Goal: Check status: Check status

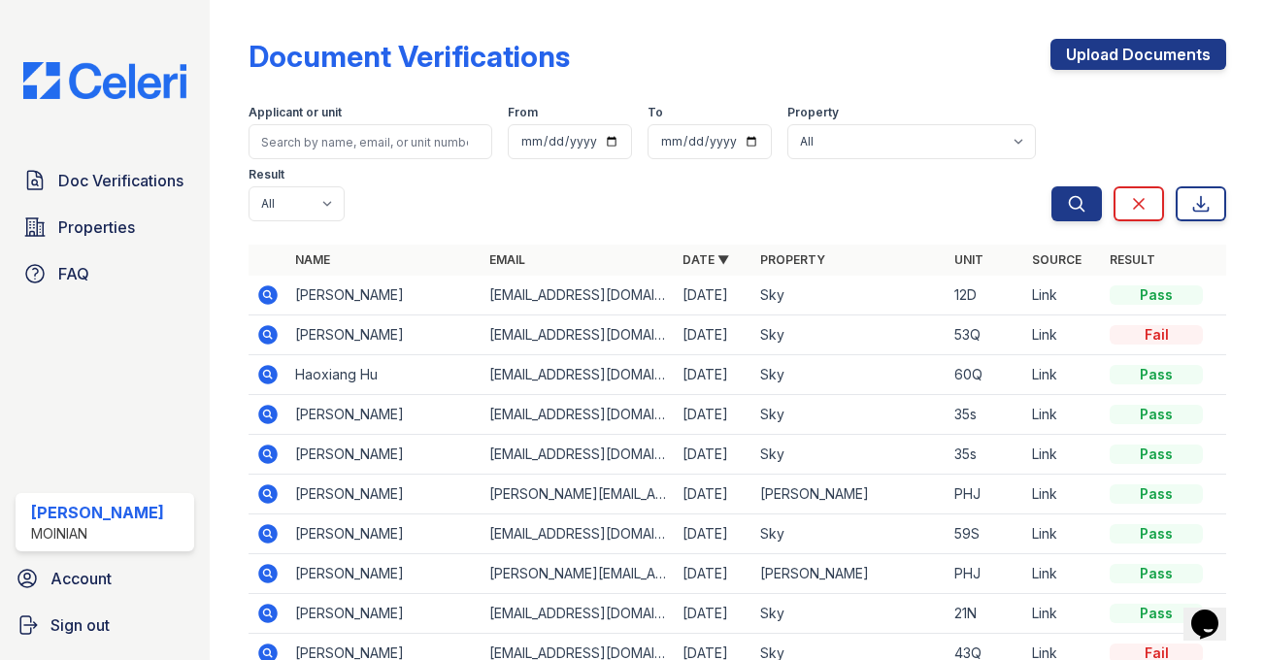
click at [272, 291] on icon at bounding box center [267, 294] width 19 height 19
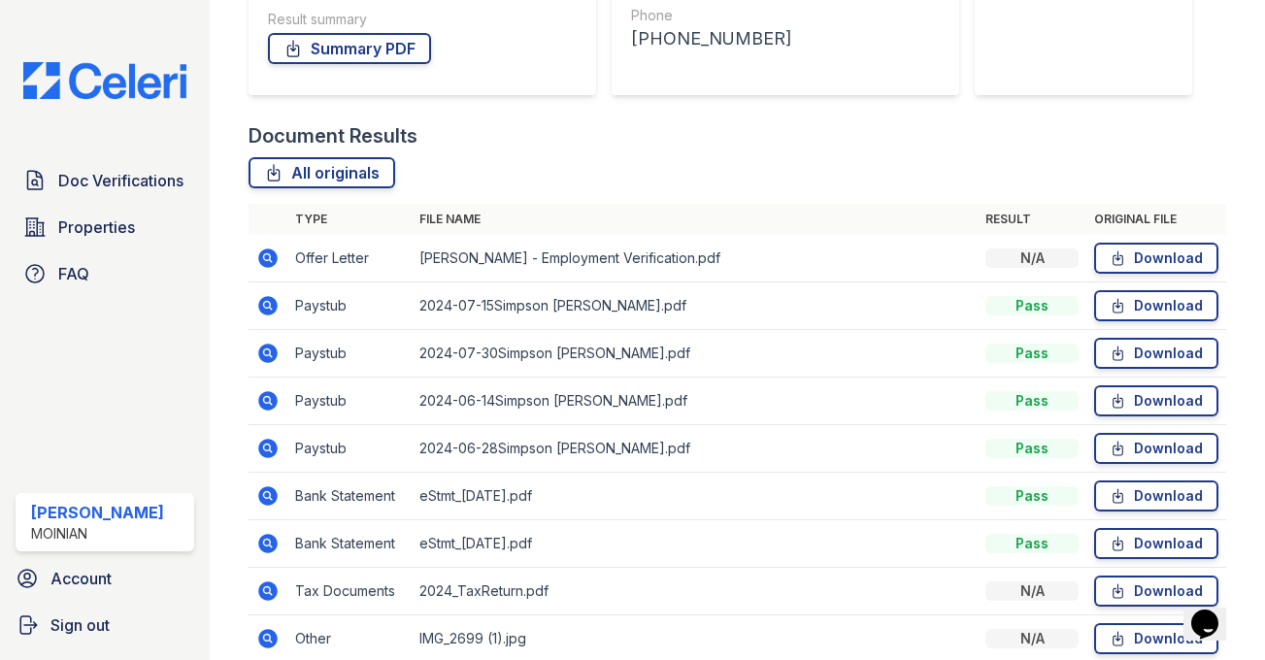
scroll to position [491, 0]
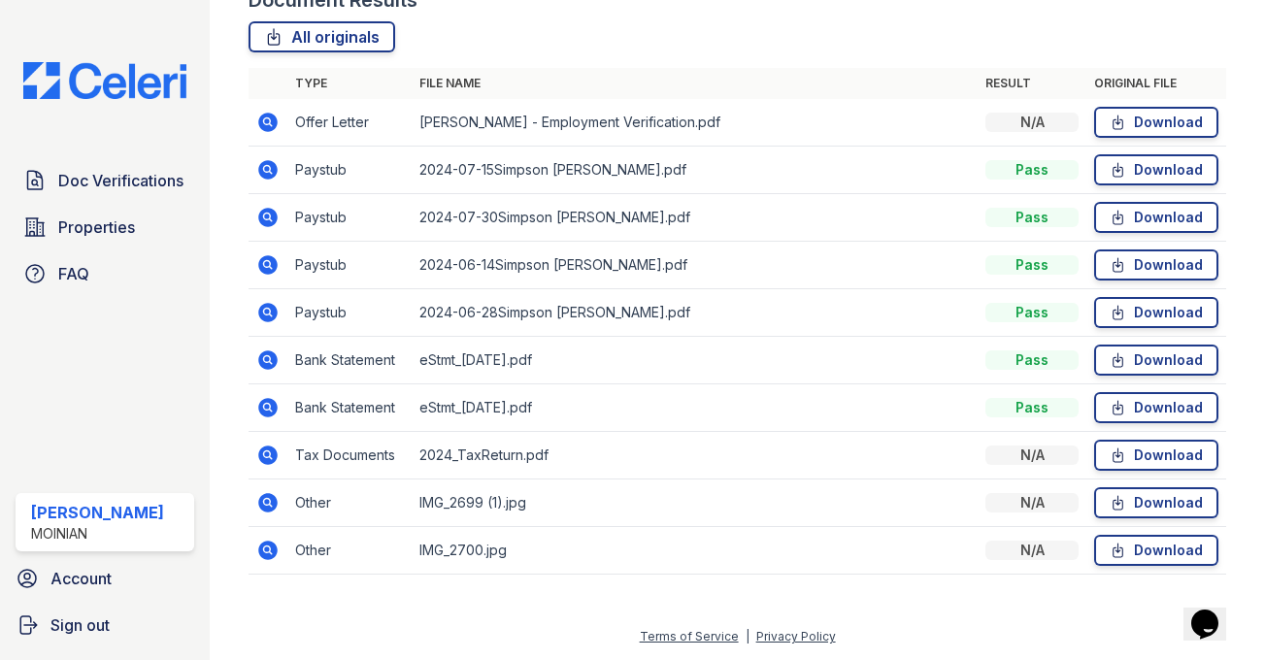
click at [267, 547] on icon at bounding box center [266, 548] width 5 height 5
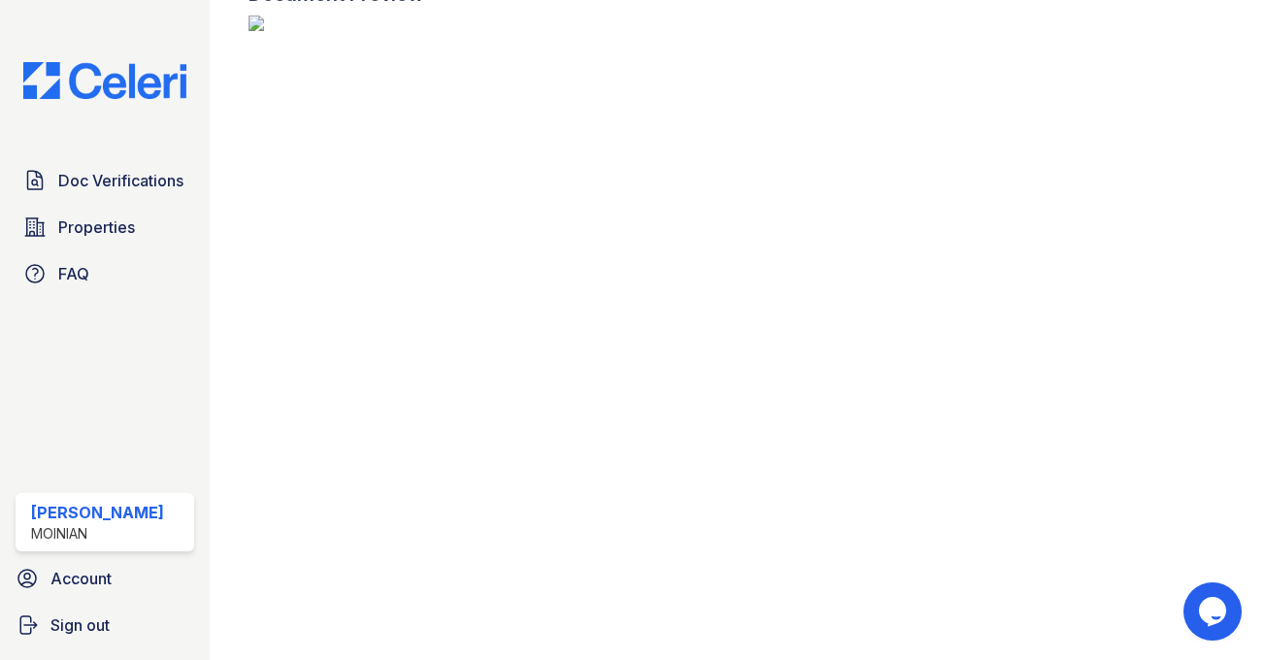
scroll to position [2275, 0]
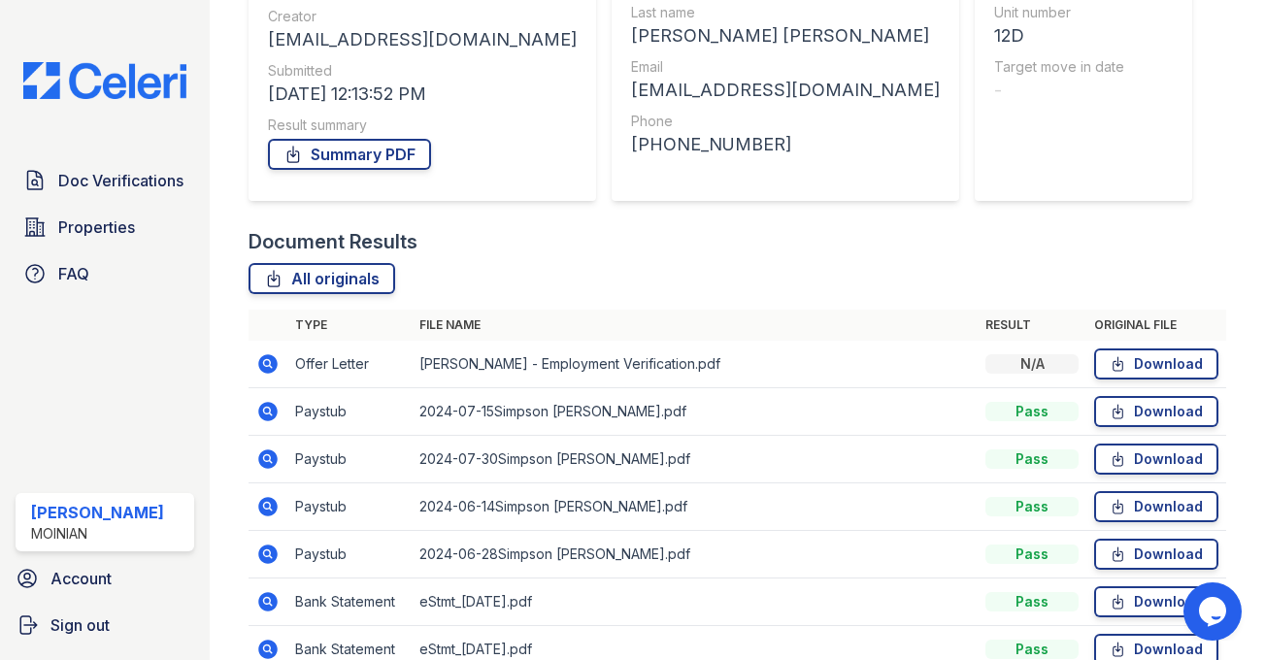
scroll to position [491, 0]
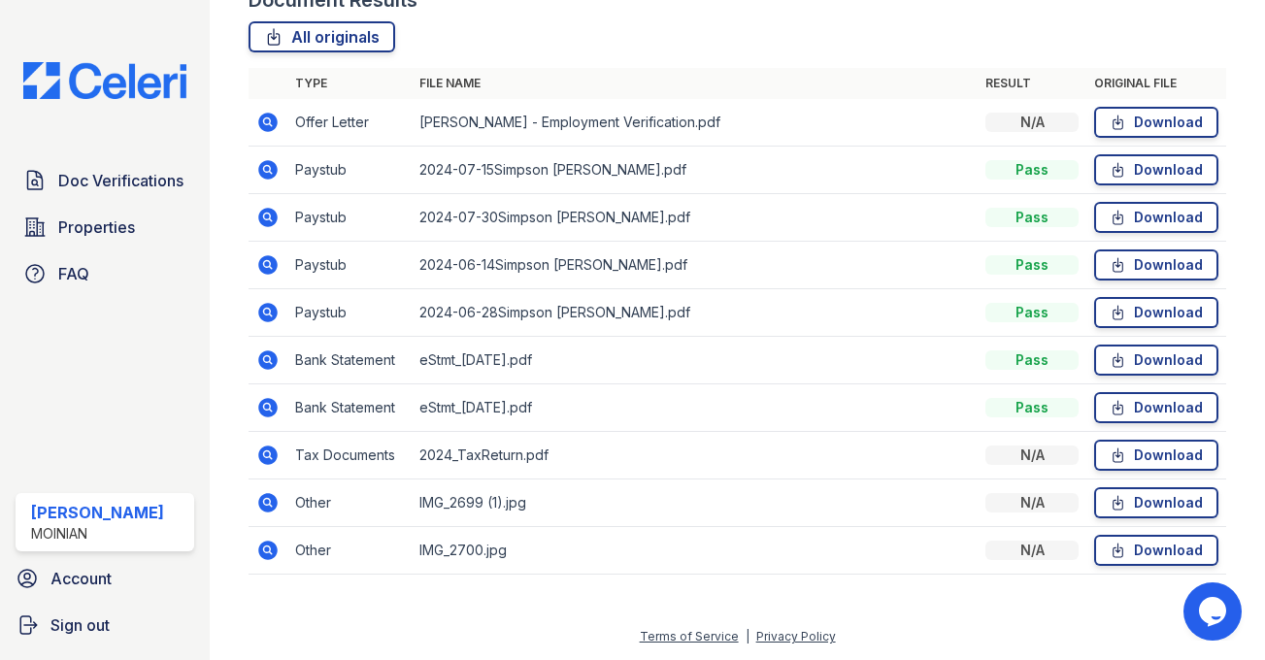
click at [274, 503] on icon at bounding box center [267, 502] width 19 height 19
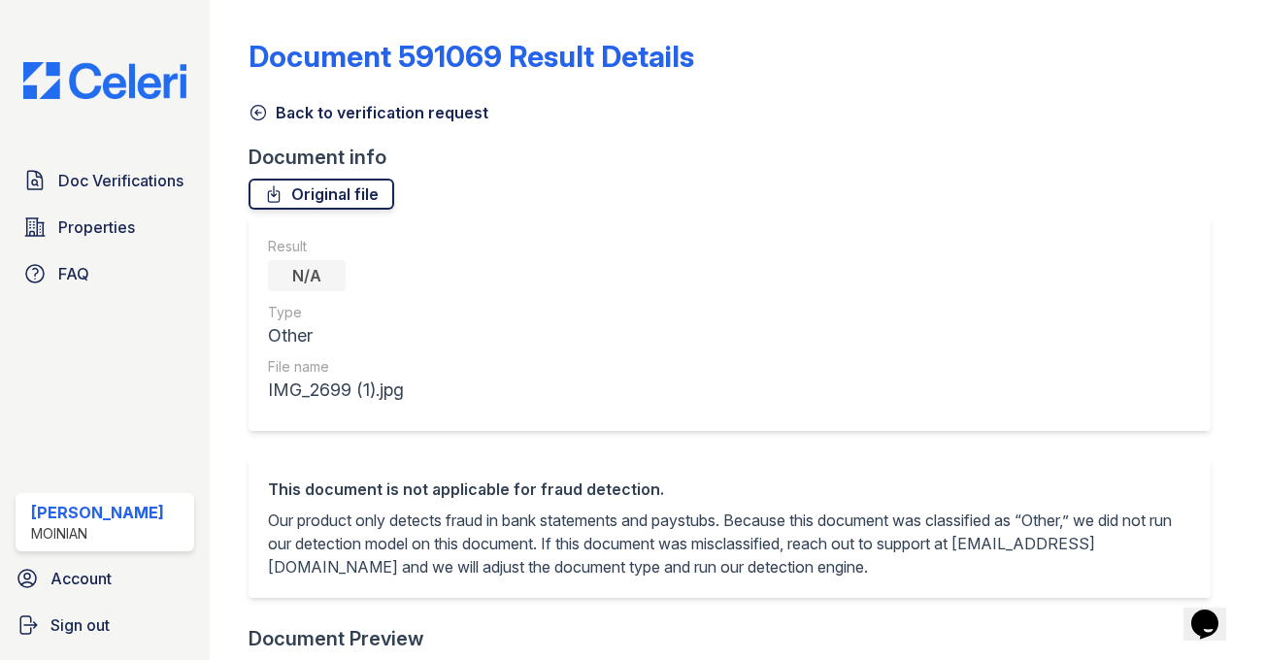
click at [297, 182] on link "Original file" at bounding box center [321, 194] width 146 height 31
click at [414, 110] on link "Back to verification request" at bounding box center [368, 112] width 240 height 23
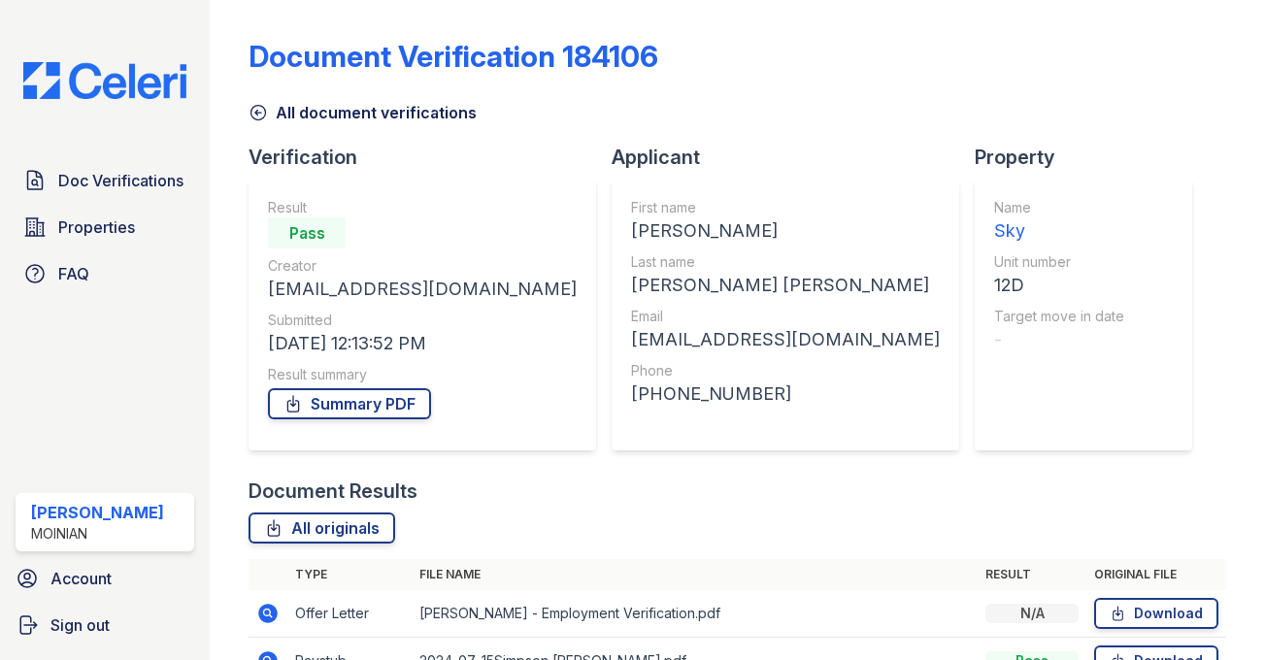
scroll to position [491, 0]
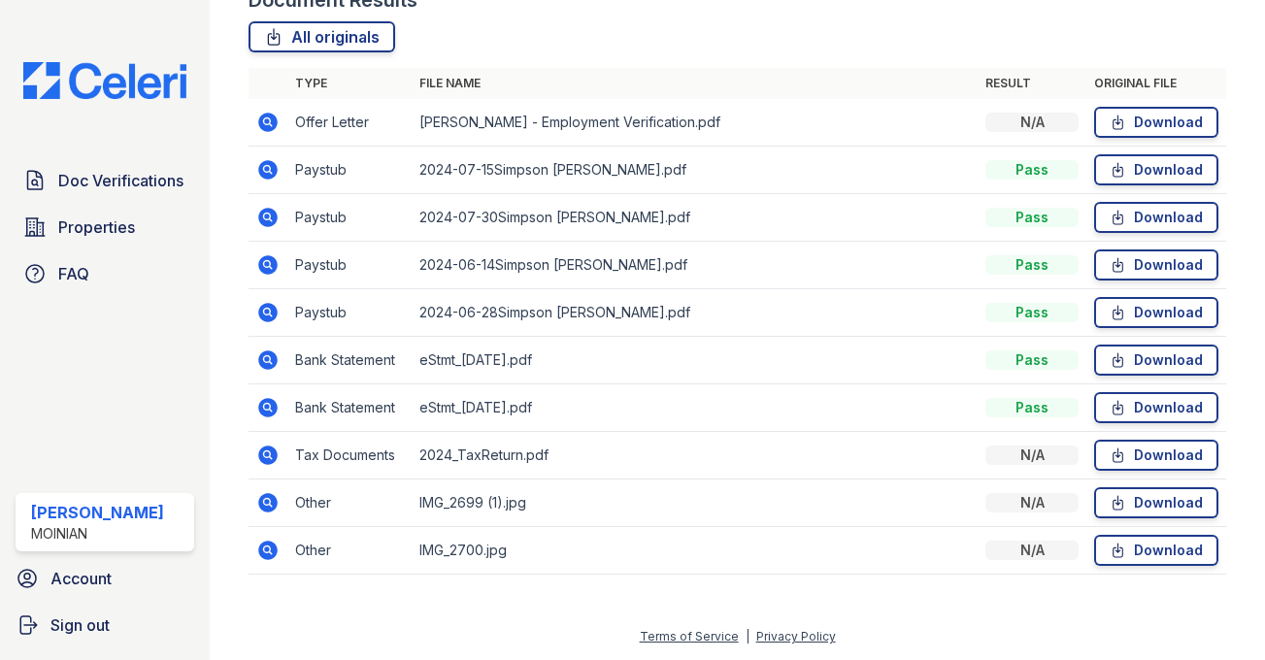
click at [271, 456] on icon at bounding box center [267, 455] width 19 height 19
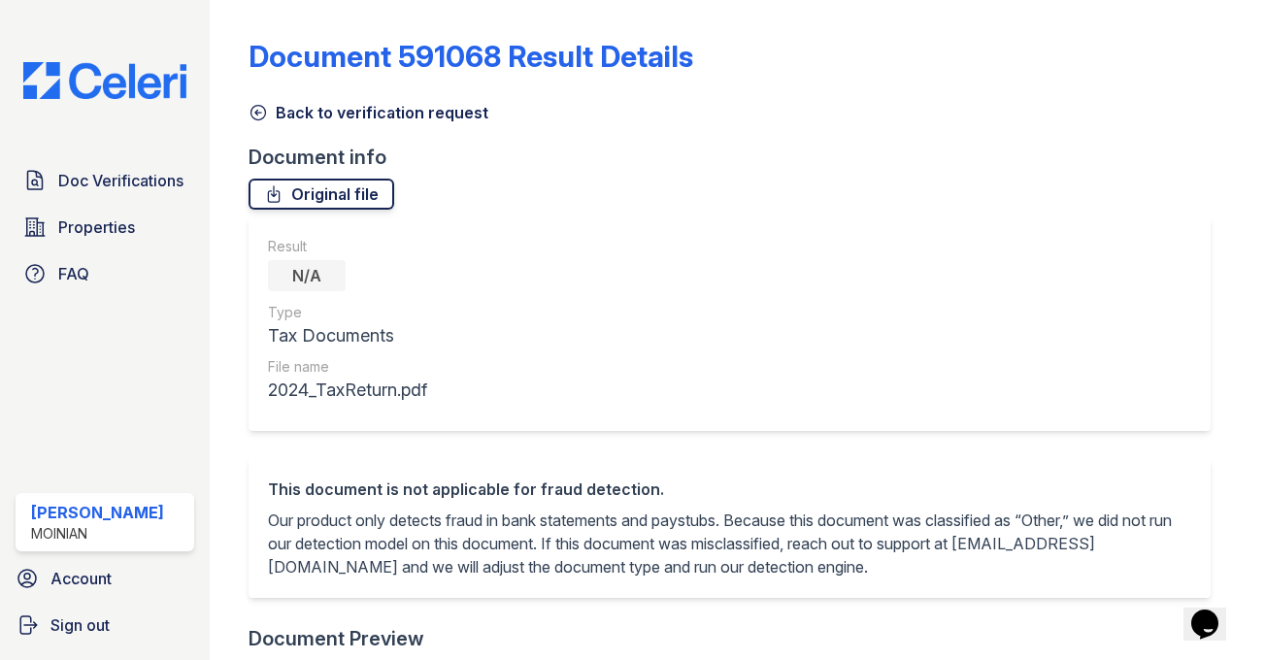
click at [365, 198] on link "Original file" at bounding box center [321, 194] width 146 height 31
click at [381, 107] on link "Back to verification request" at bounding box center [368, 112] width 240 height 23
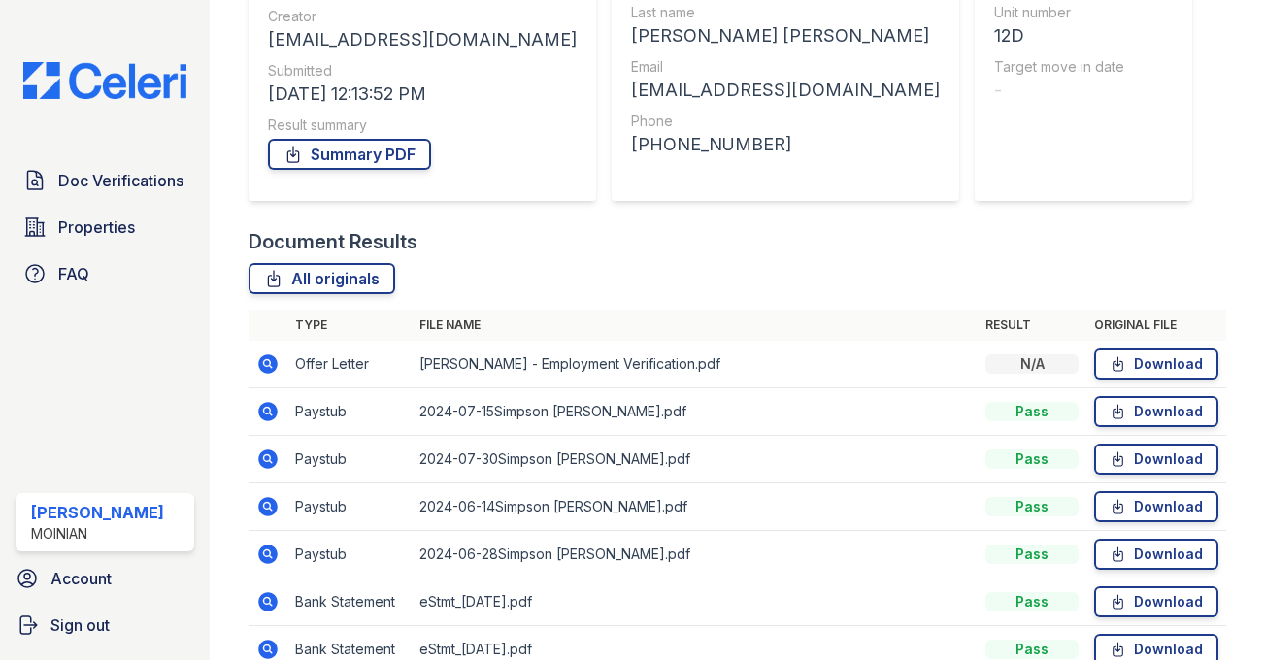
scroll to position [491, 0]
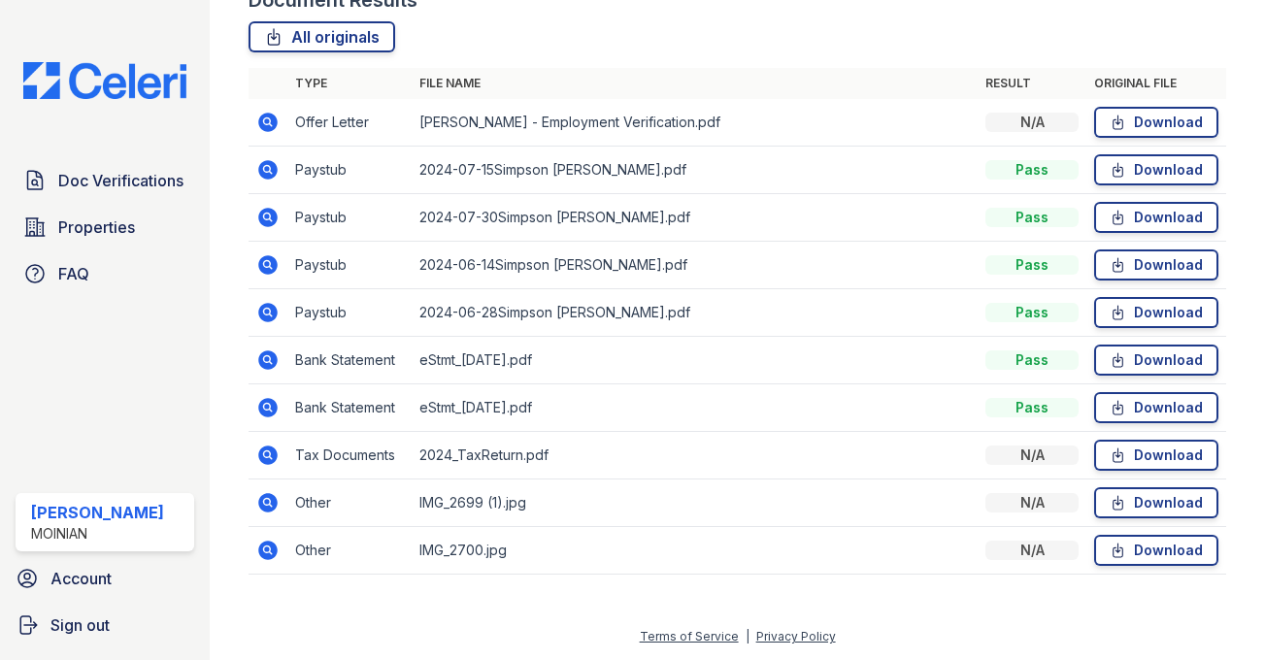
click at [264, 405] on icon at bounding box center [267, 407] width 23 height 23
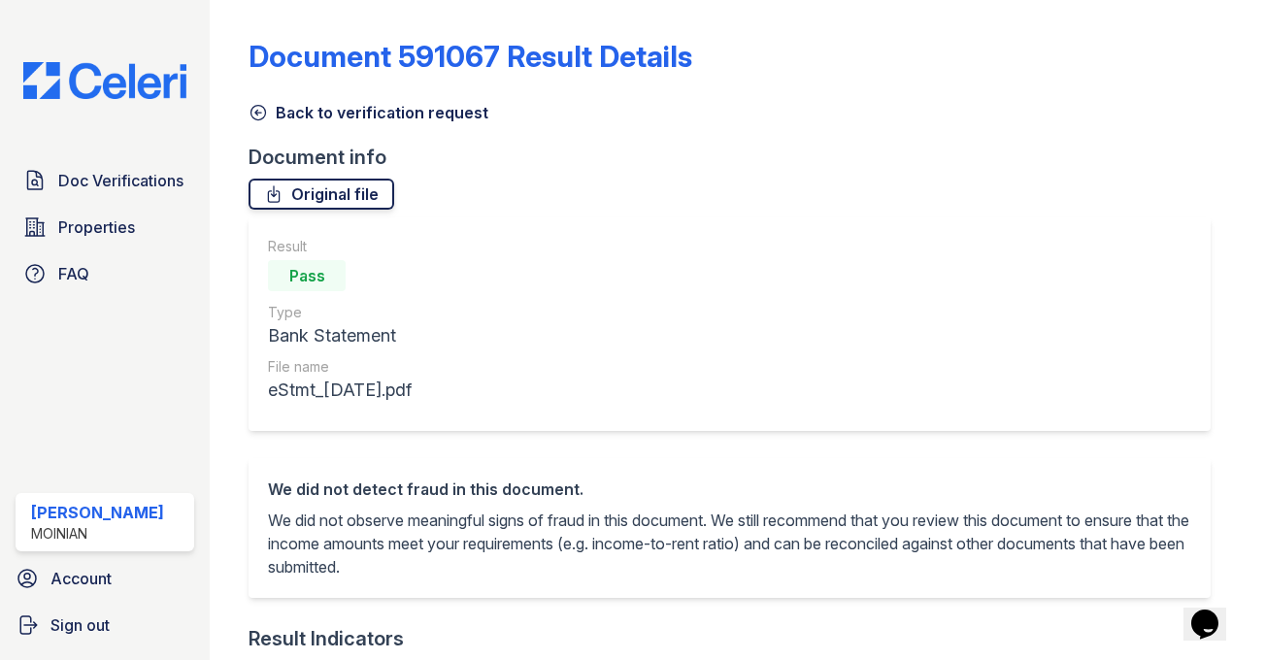
click at [344, 191] on link "Original file" at bounding box center [321, 194] width 146 height 31
click at [434, 109] on link "Back to verification request" at bounding box center [368, 112] width 240 height 23
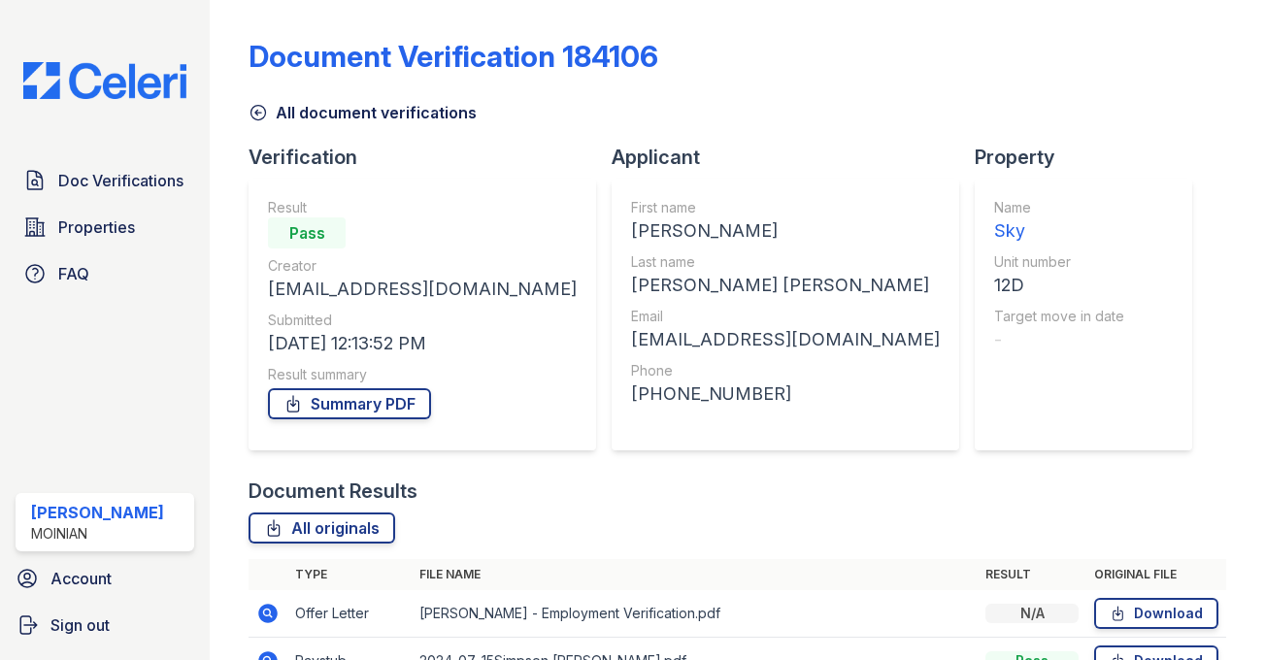
scroll to position [491, 0]
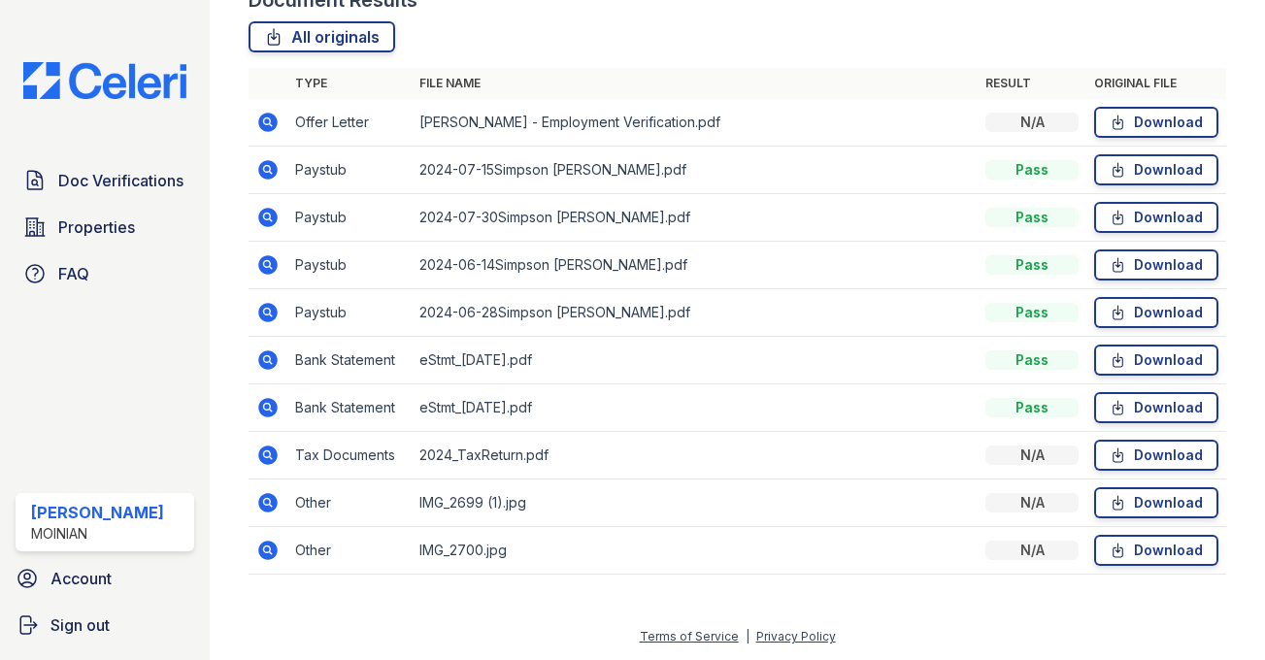
click at [266, 359] on icon at bounding box center [266, 358] width 5 height 5
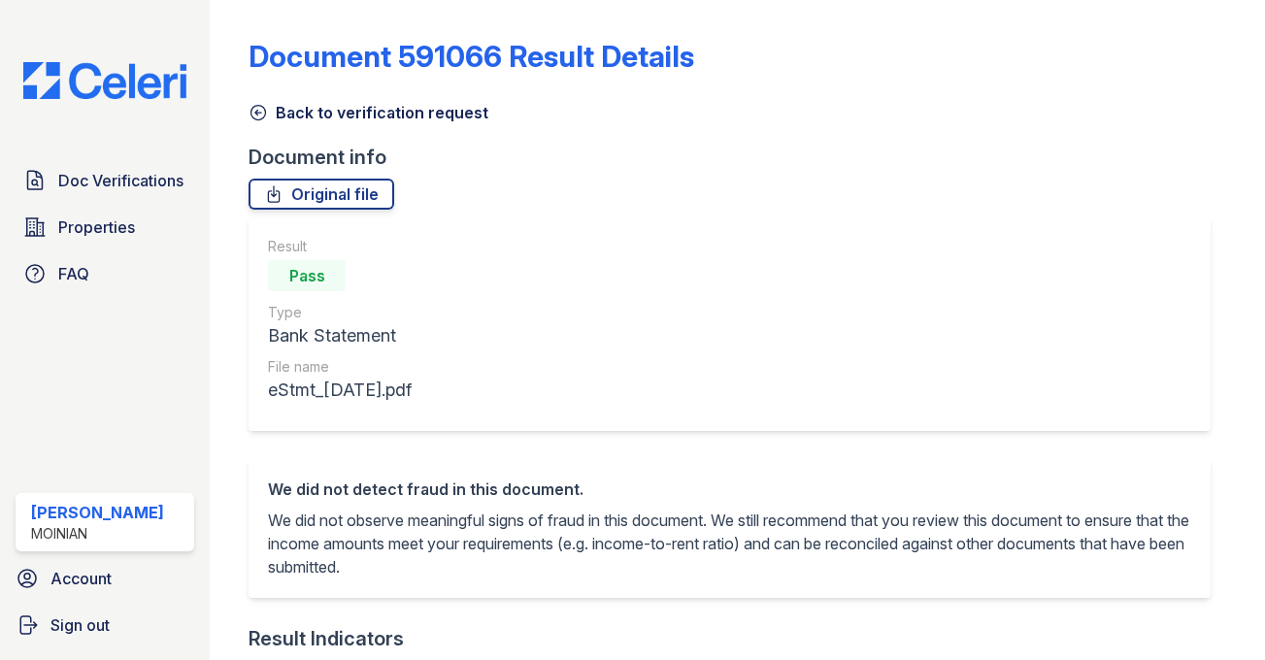
click at [448, 106] on link "Back to verification request" at bounding box center [368, 112] width 240 height 23
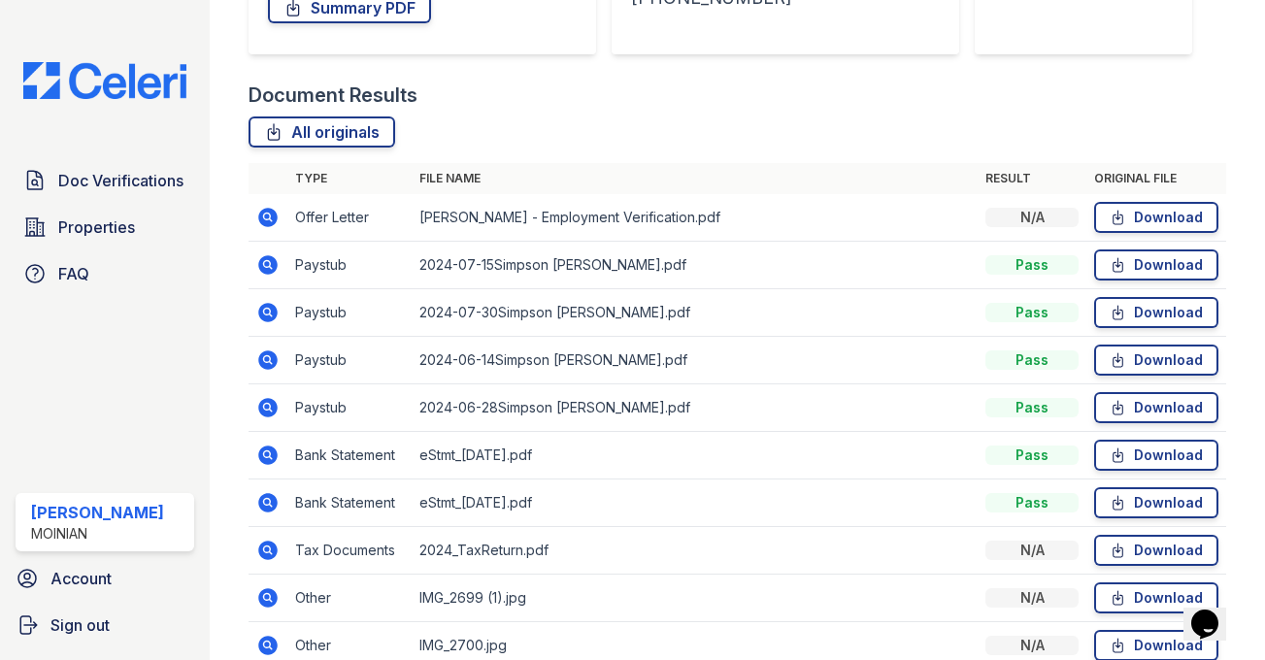
scroll to position [398, 0]
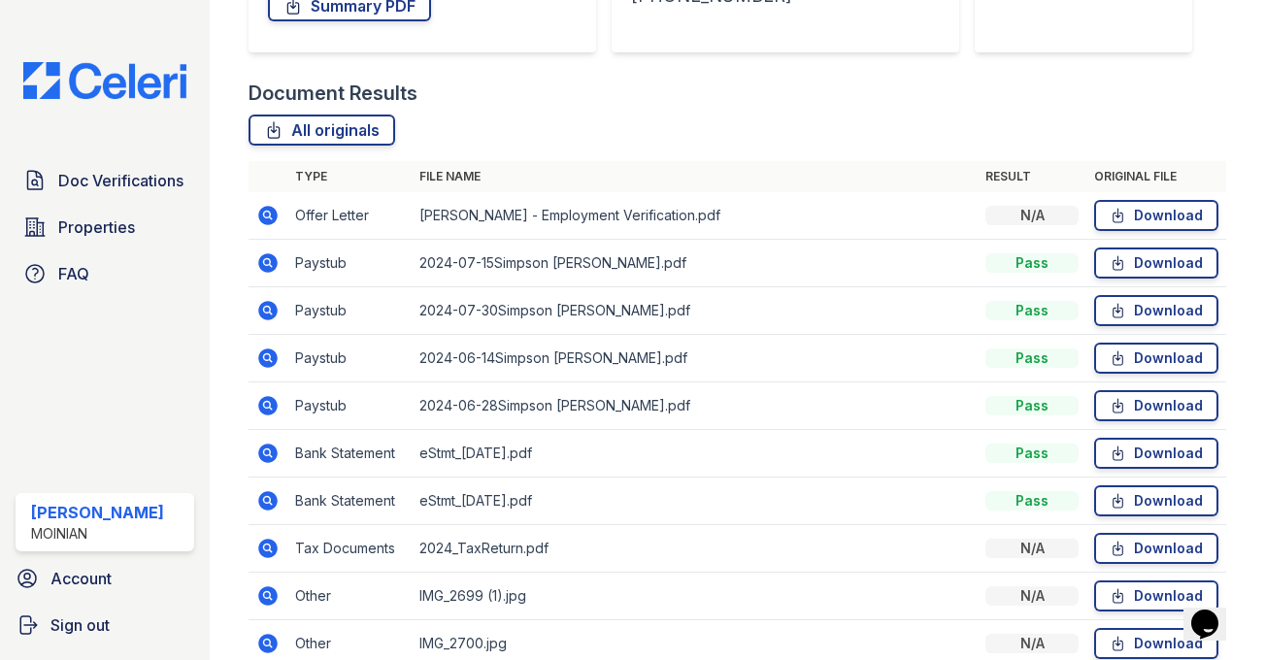
click at [263, 212] on icon at bounding box center [267, 215] width 23 height 23
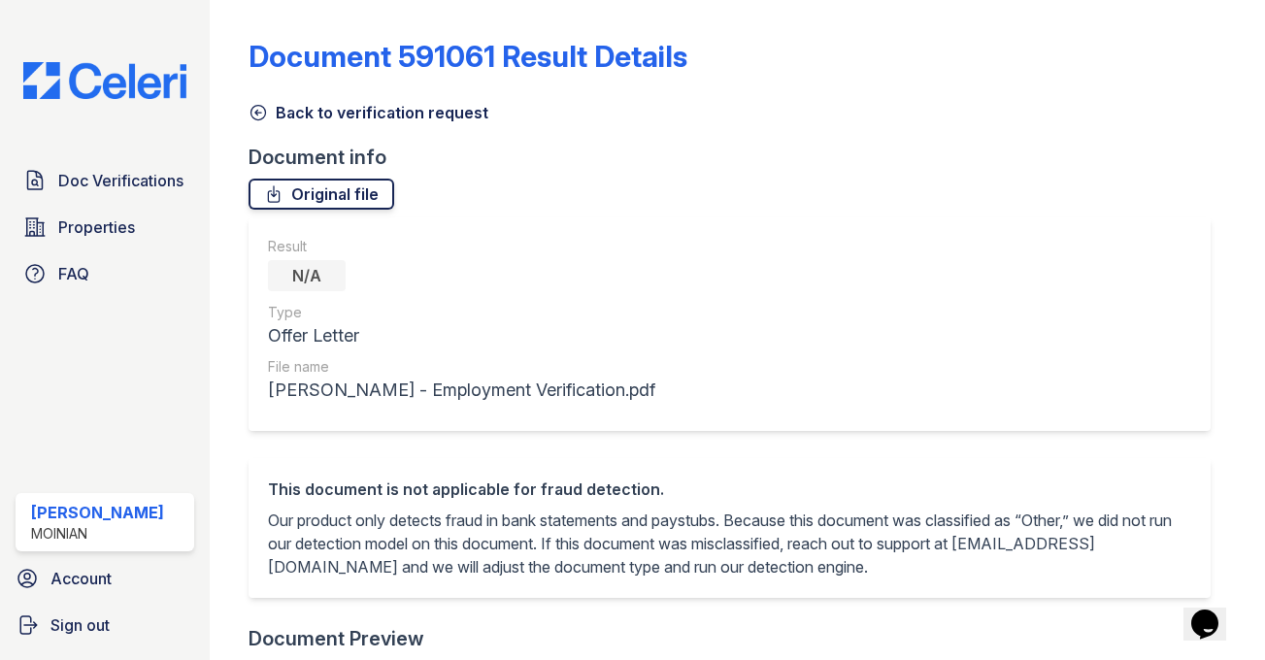
click at [368, 186] on link "Original file" at bounding box center [321, 194] width 146 height 31
click at [394, 110] on link "Back to verification request" at bounding box center [368, 112] width 240 height 23
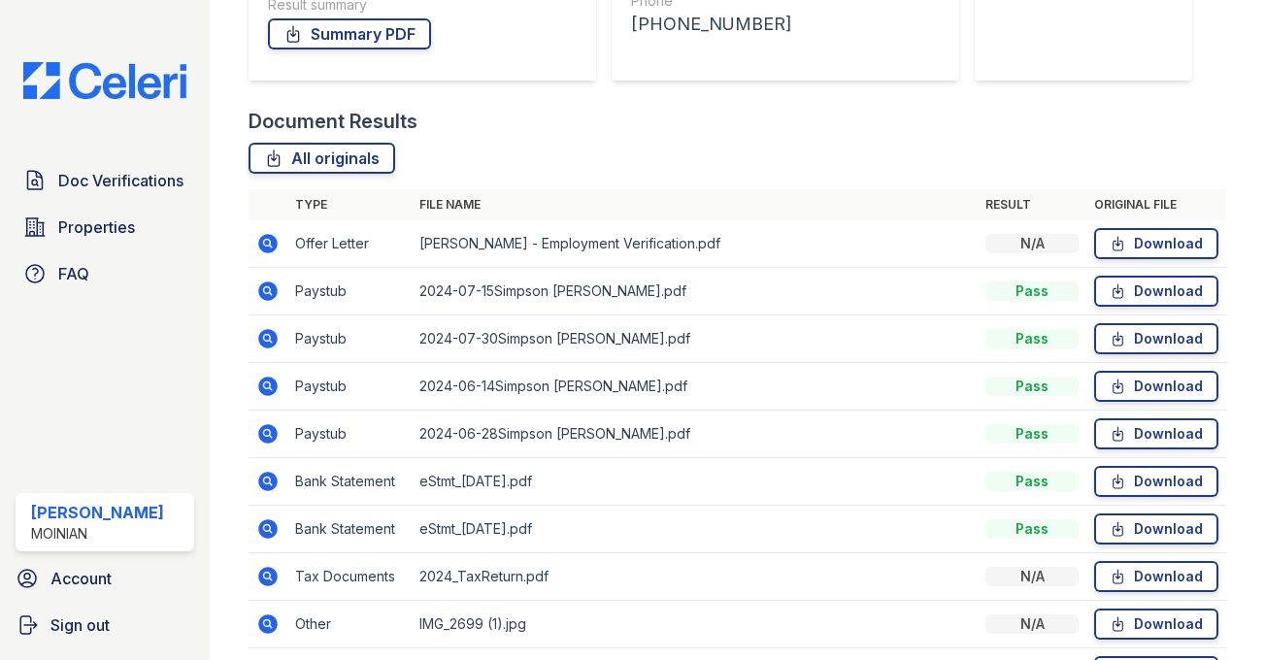
scroll to position [373, 0]
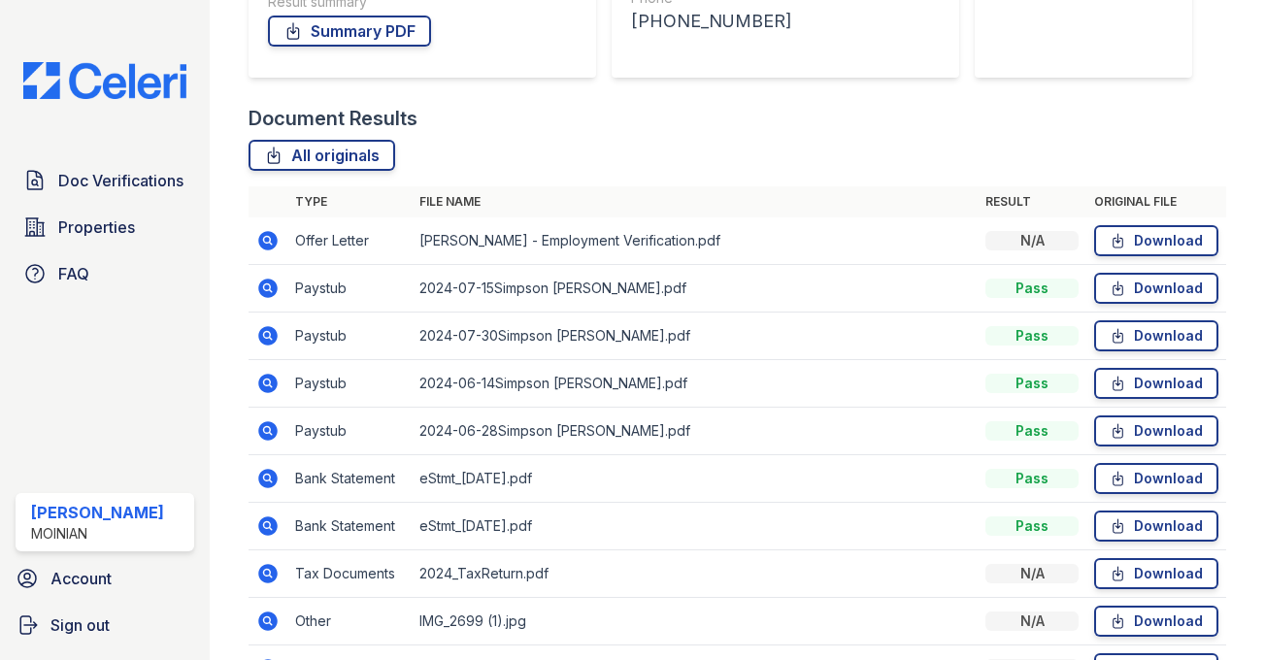
click at [273, 324] on icon at bounding box center [267, 335] width 23 height 23
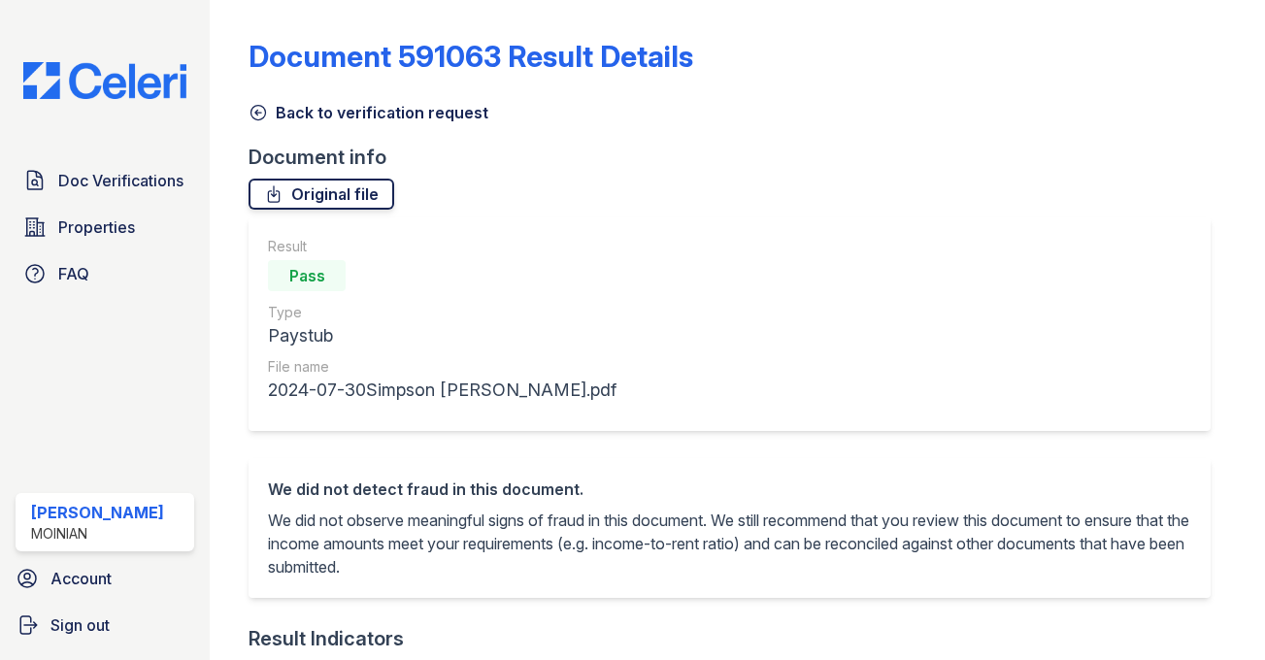
click at [365, 185] on link "Original file" at bounding box center [321, 194] width 146 height 31
click at [431, 112] on link "Back to verification request" at bounding box center [368, 112] width 240 height 23
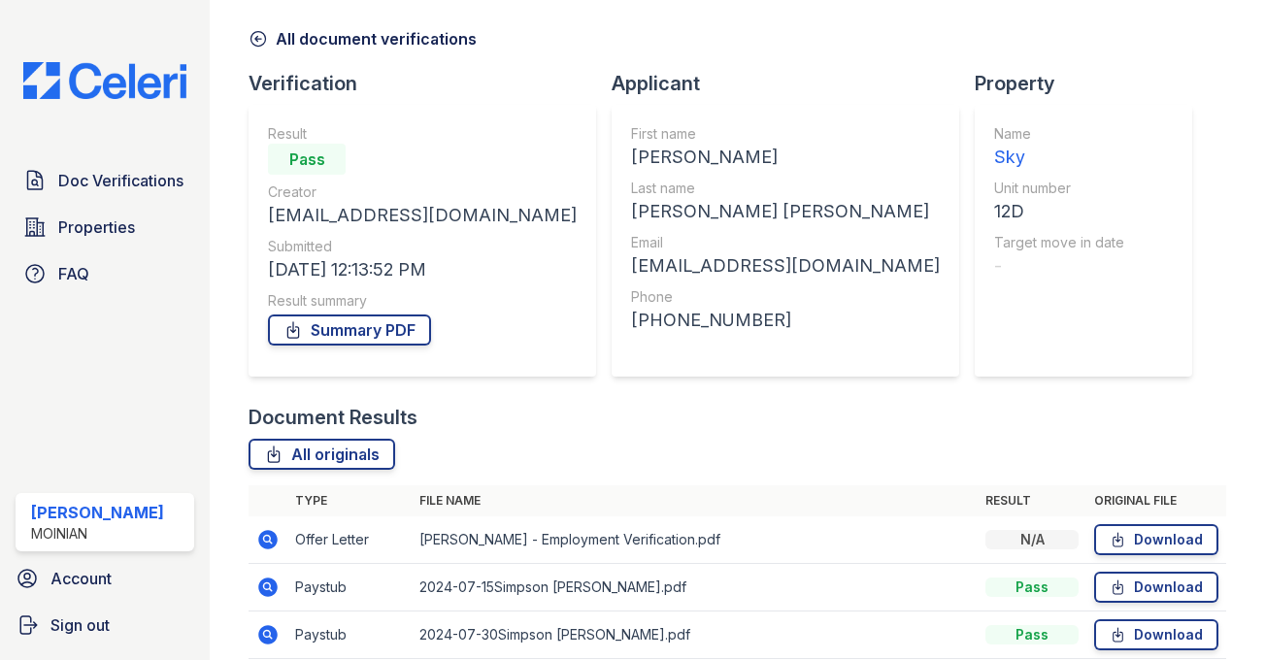
scroll to position [78, 0]
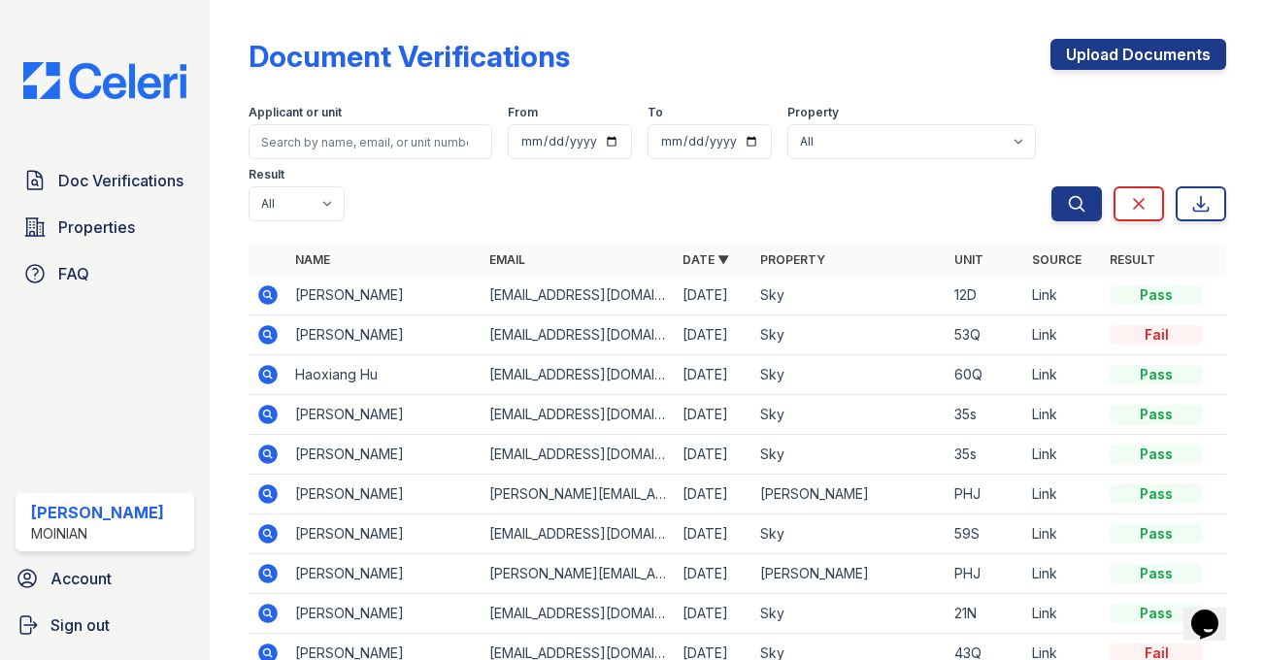
click at [263, 289] on icon at bounding box center [267, 294] width 19 height 19
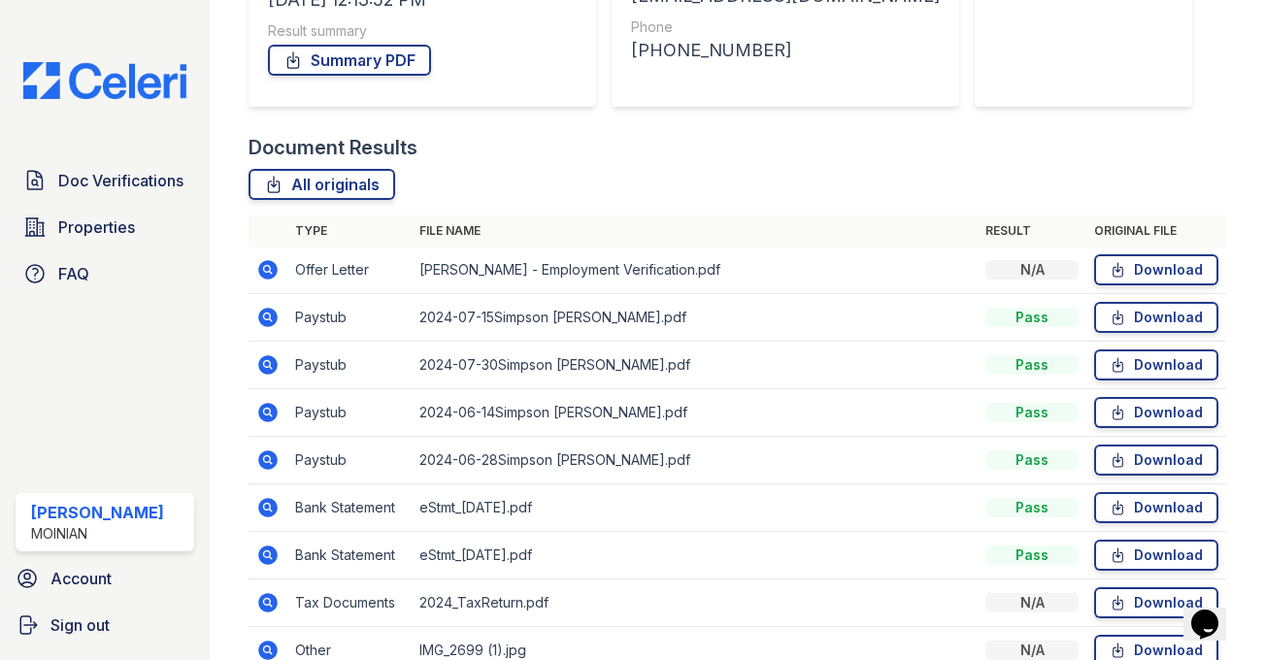
scroll to position [357, 0]
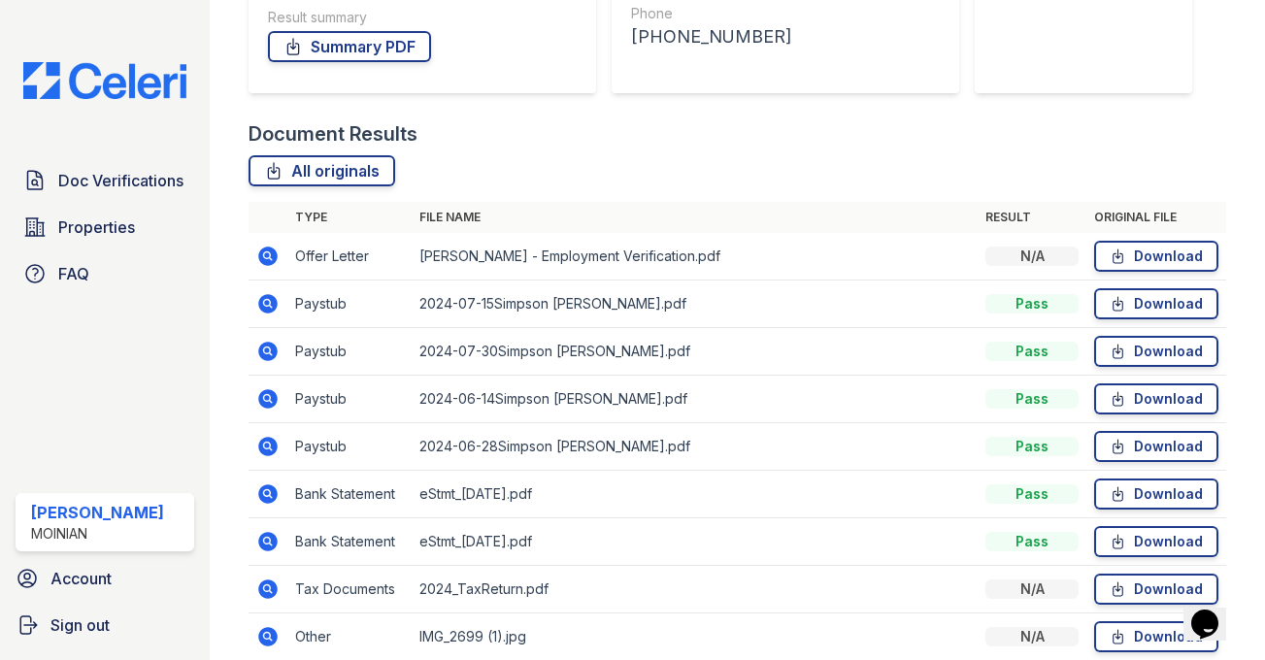
click at [272, 307] on icon at bounding box center [267, 303] width 19 height 19
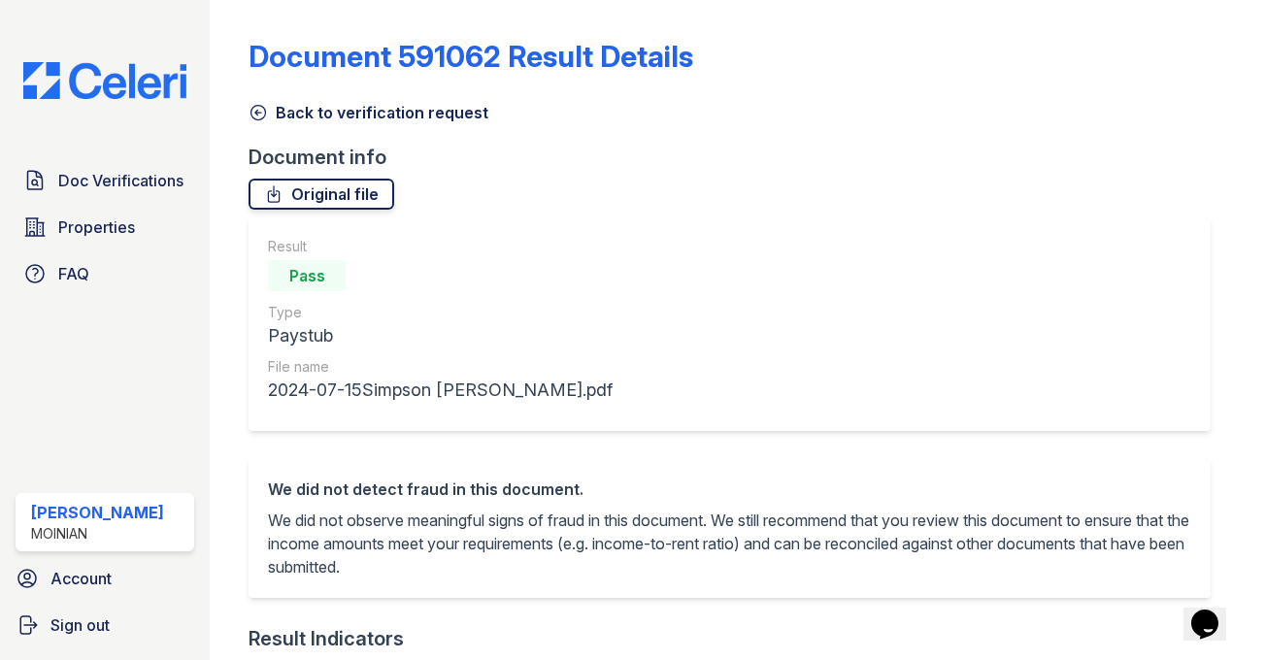
click at [325, 187] on link "Original file" at bounding box center [321, 194] width 146 height 31
click at [443, 111] on link "Back to verification request" at bounding box center [368, 112] width 240 height 23
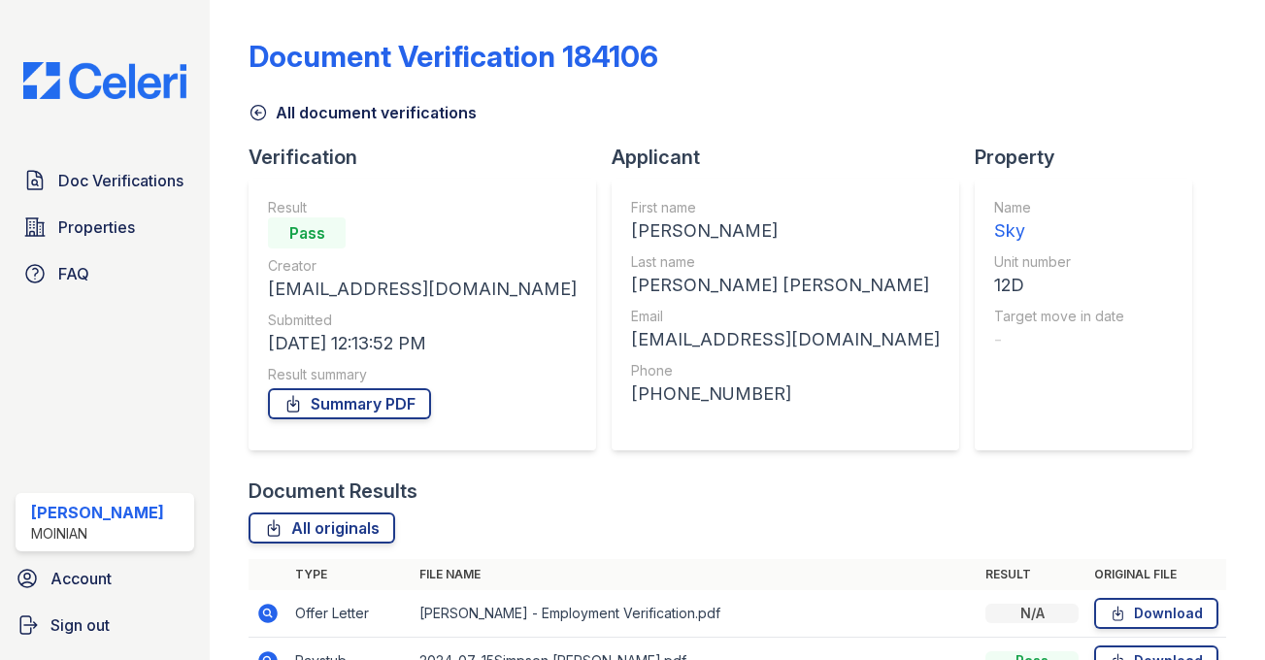
click at [384, 115] on link "All document verifications" at bounding box center [362, 112] width 228 height 23
